Goal: Use online tool/utility: Utilize a website feature to perform a specific function

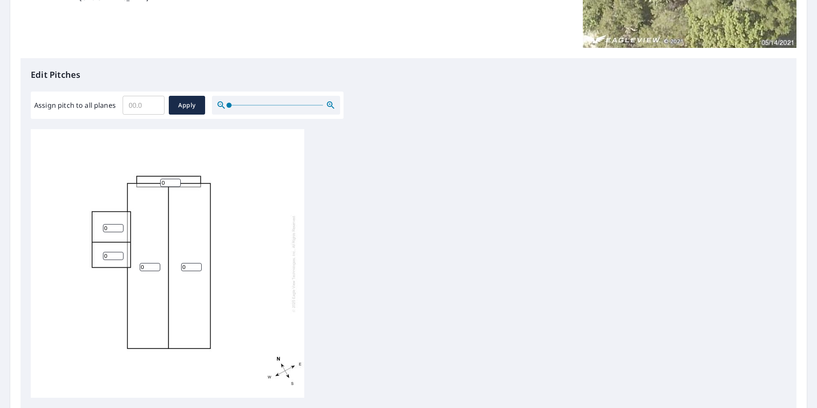
scroll to position [171, 0]
click at [141, 111] on input "Assign pitch to all planes" at bounding box center [144, 106] width 42 height 24
type input "3"
click at [194, 110] on span "Apply" at bounding box center [187, 105] width 23 height 11
type input "3"
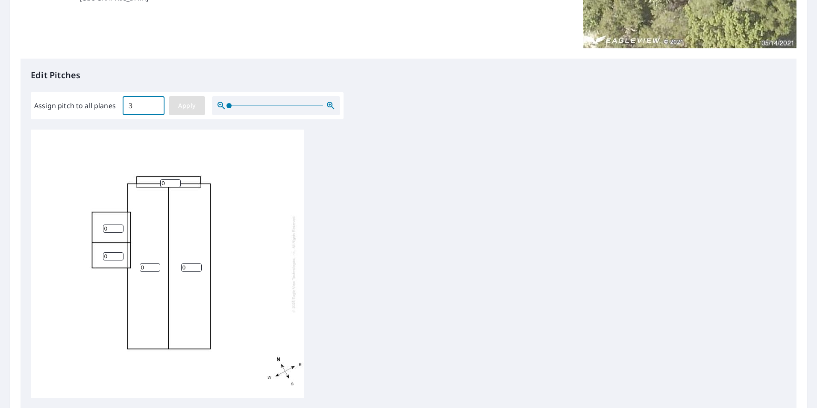
type input "3"
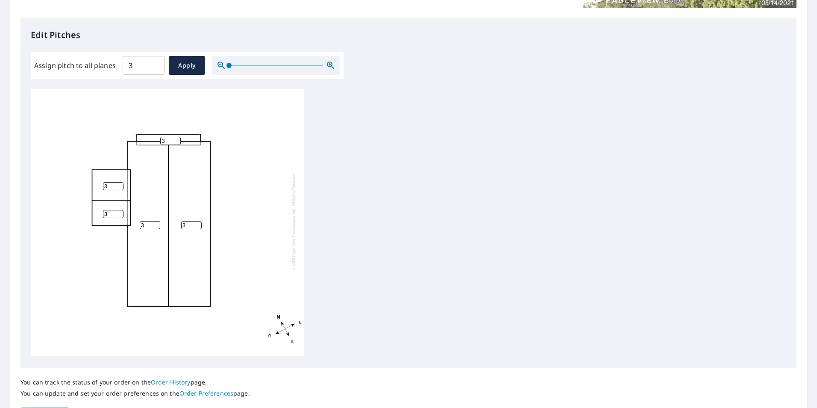
scroll to position [269, 0]
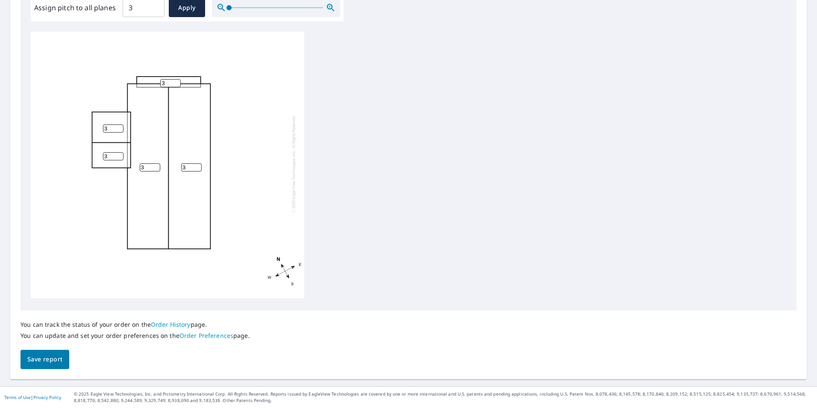
click at [42, 353] on button "Save report" at bounding box center [45, 358] width 49 height 19
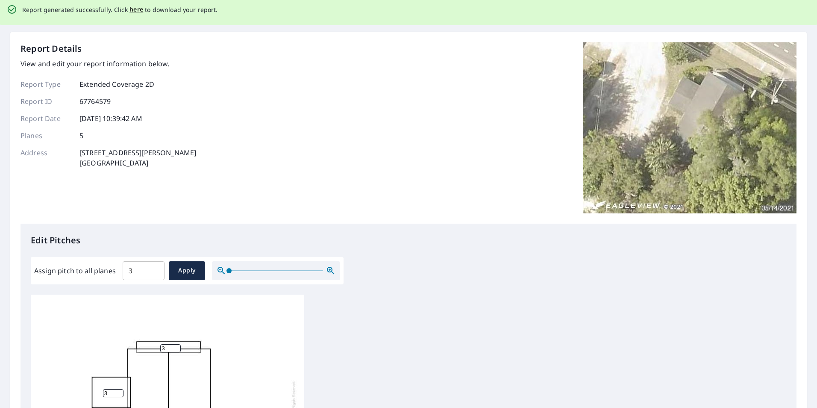
scroll to position [0, 0]
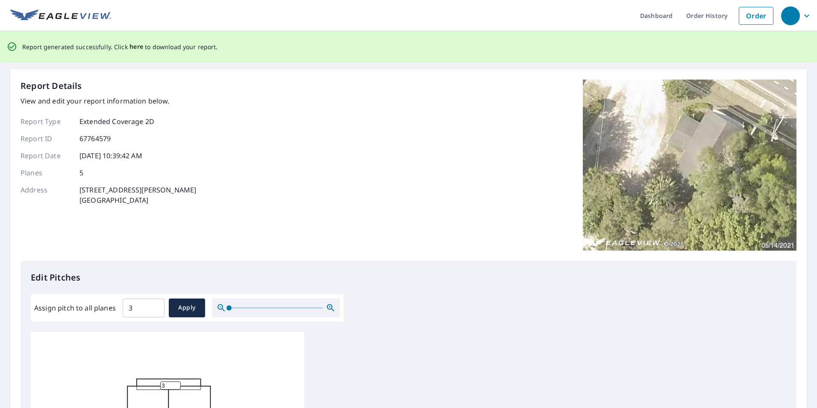
click at [133, 47] on span "here" at bounding box center [136, 46] width 14 height 11
